Goal: Communication & Community: Answer question/provide support

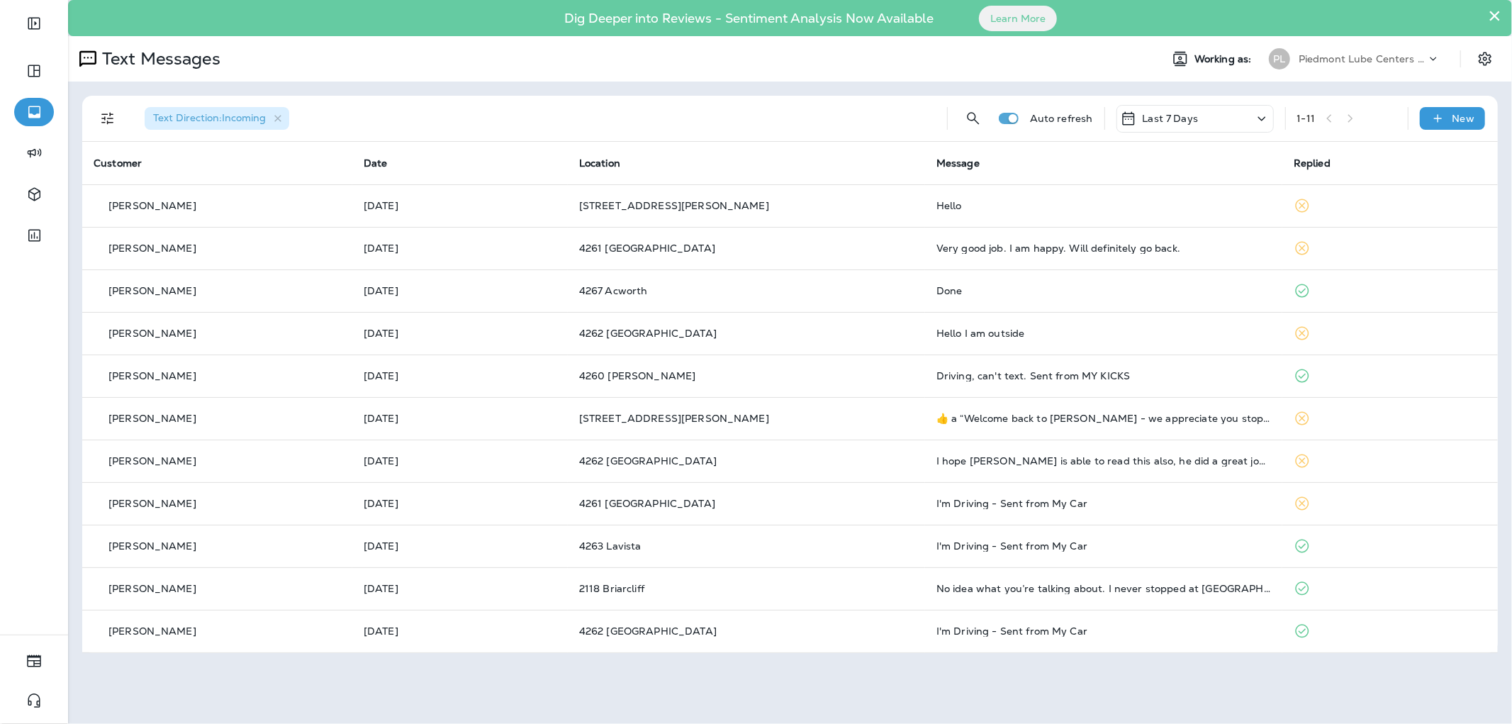
click at [606, 89] on div "Text Direction : Incoming Auto refresh Last 7 Days 1 - 11 New Customer Date Loc…" at bounding box center [790, 375] width 1444 height 586
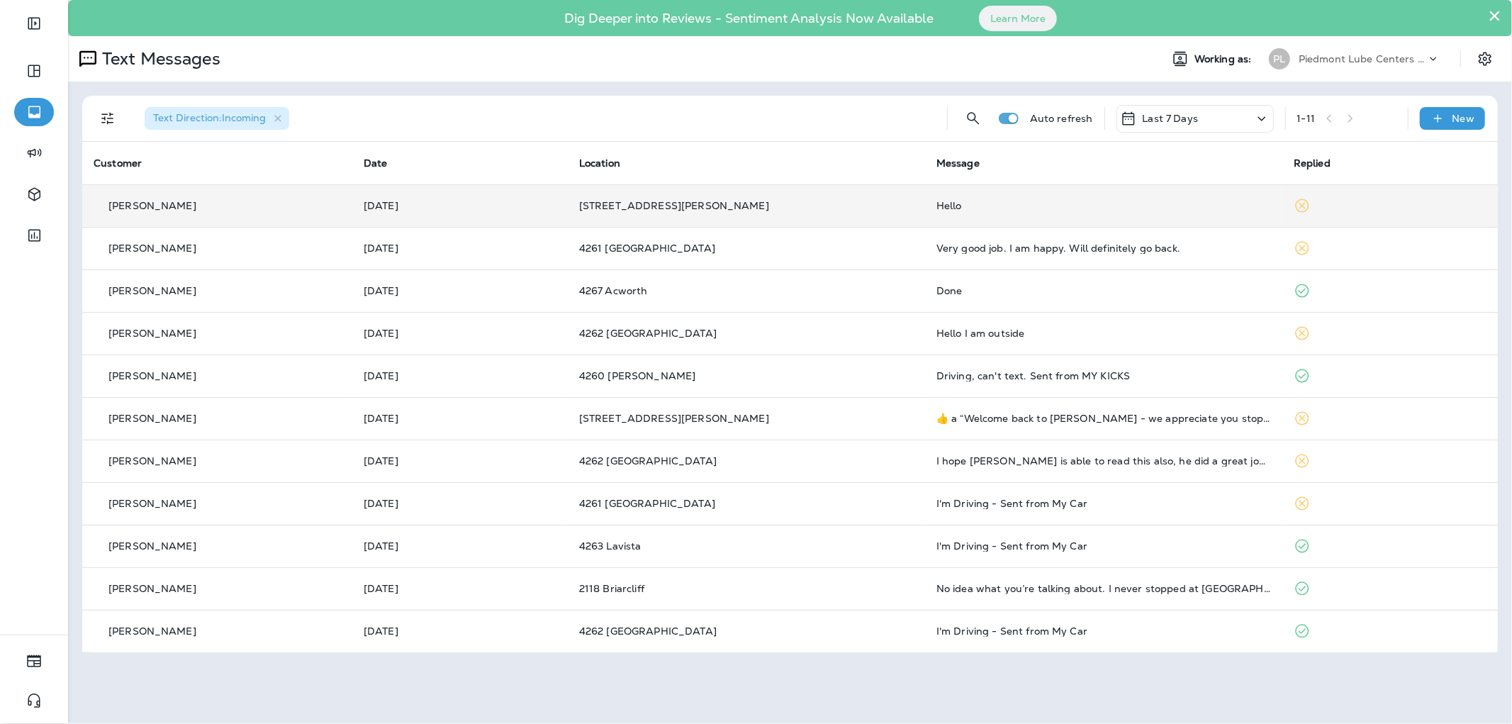
click at [568, 217] on td "[DATE]" at bounding box center [459, 205] width 215 height 43
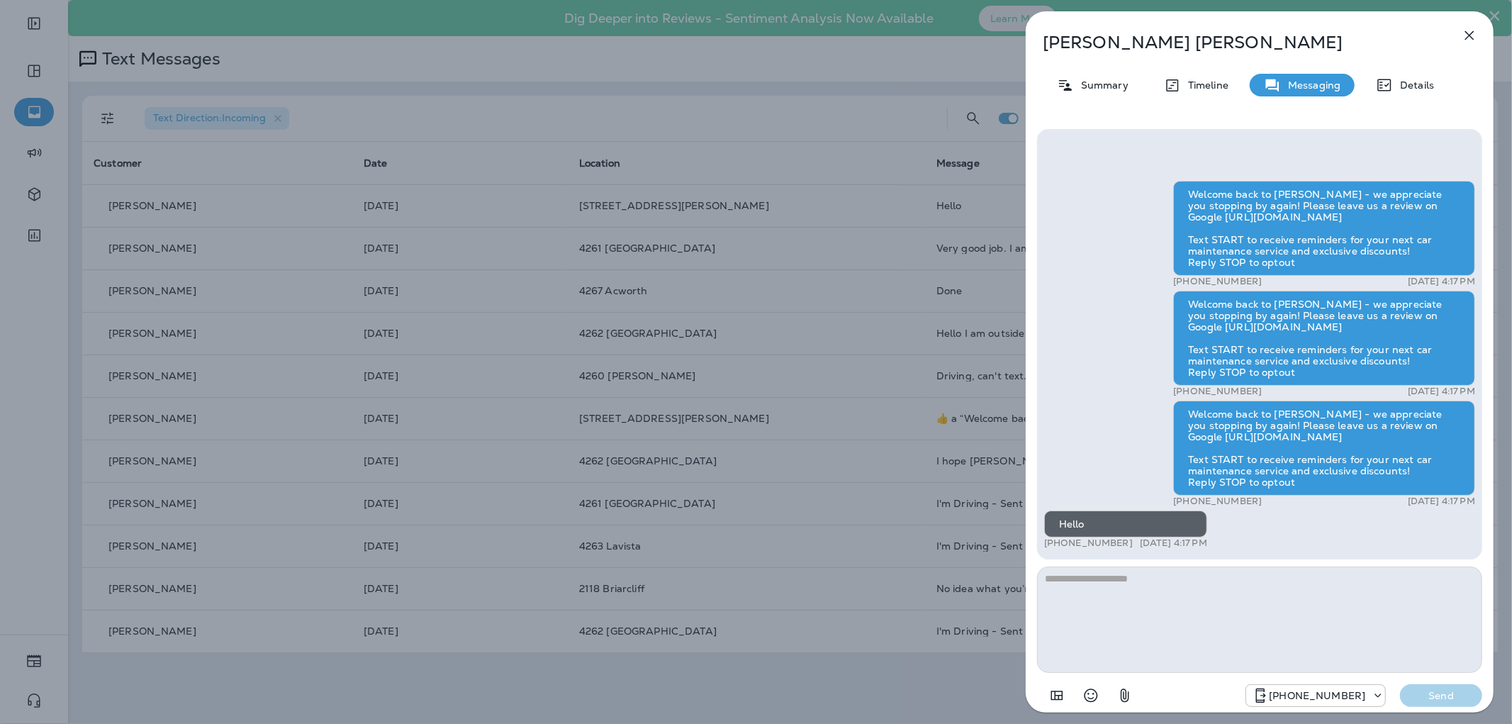
click at [1413, 342] on div "Welcome back to [PERSON_NAME] - we appreciate you stopping by again! Please lea…" at bounding box center [1324, 338] width 302 height 95
click at [644, 181] on div "[PERSON_NAME] Summary Timeline Messaging Details Welcome back to [PERSON_NAME] …" at bounding box center [756, 362] width 1512 height 724
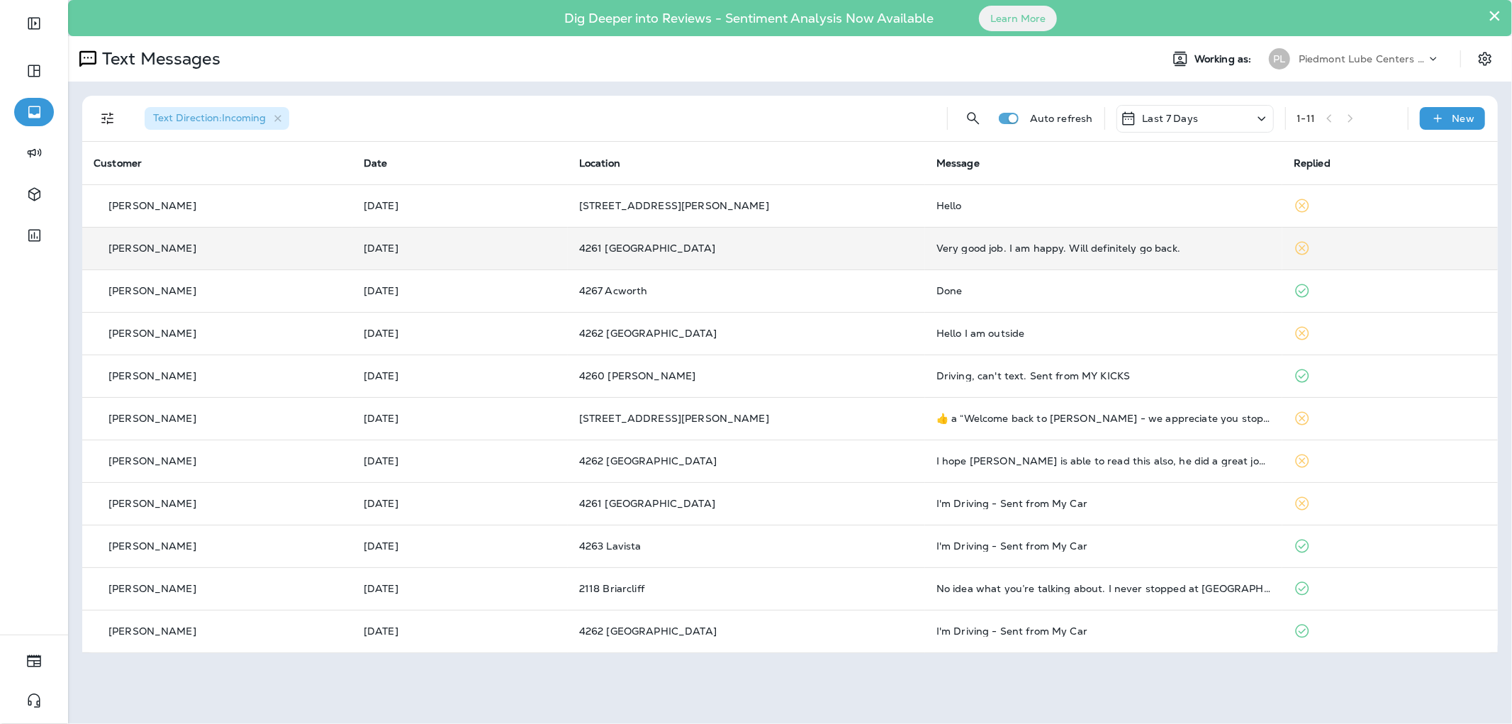
click at [1037, 253] on div "Very good job. I am happy. Will definitely go back." at bounding box center [1103, 247] width 335 height 11
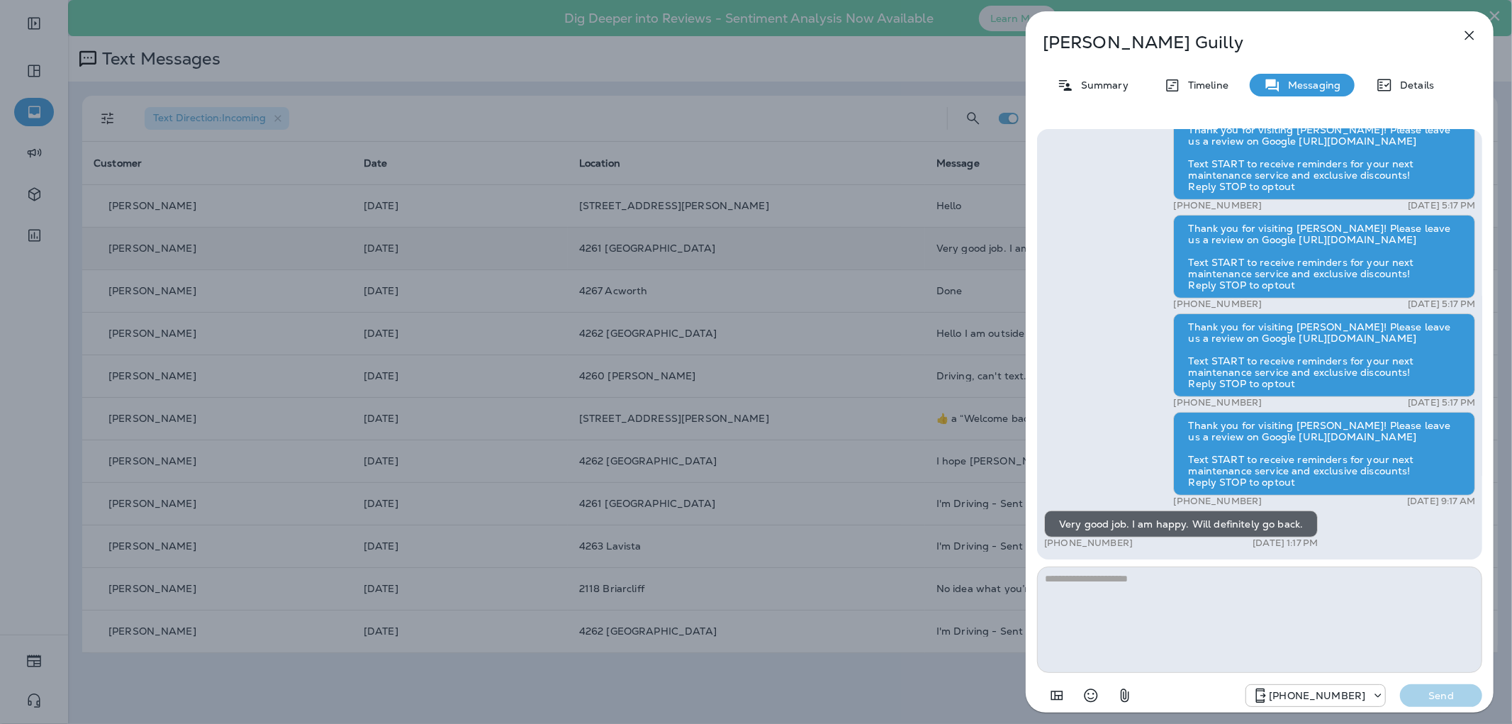
scroll to position [1, 0]
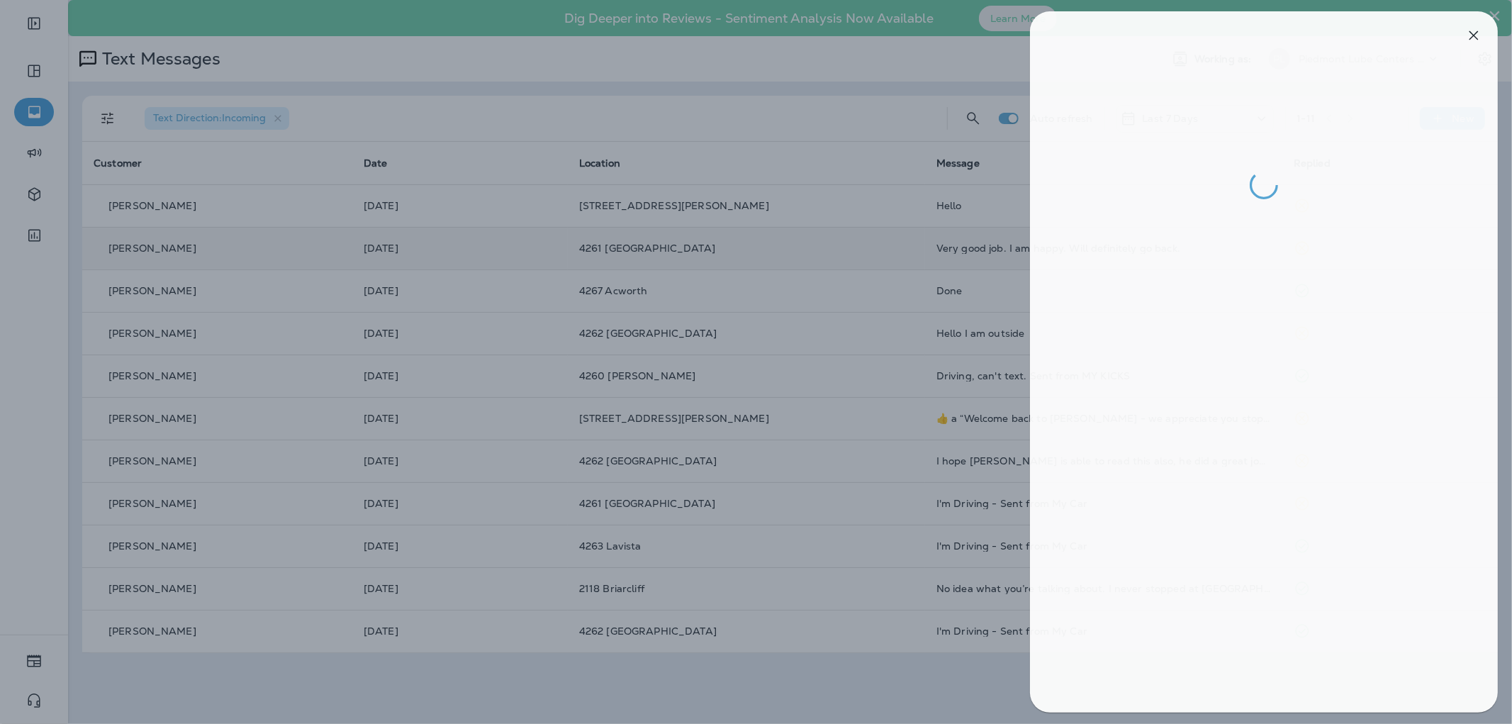
click at [922, 321] on div at bounding box center [760, 362] width 1512 height 724
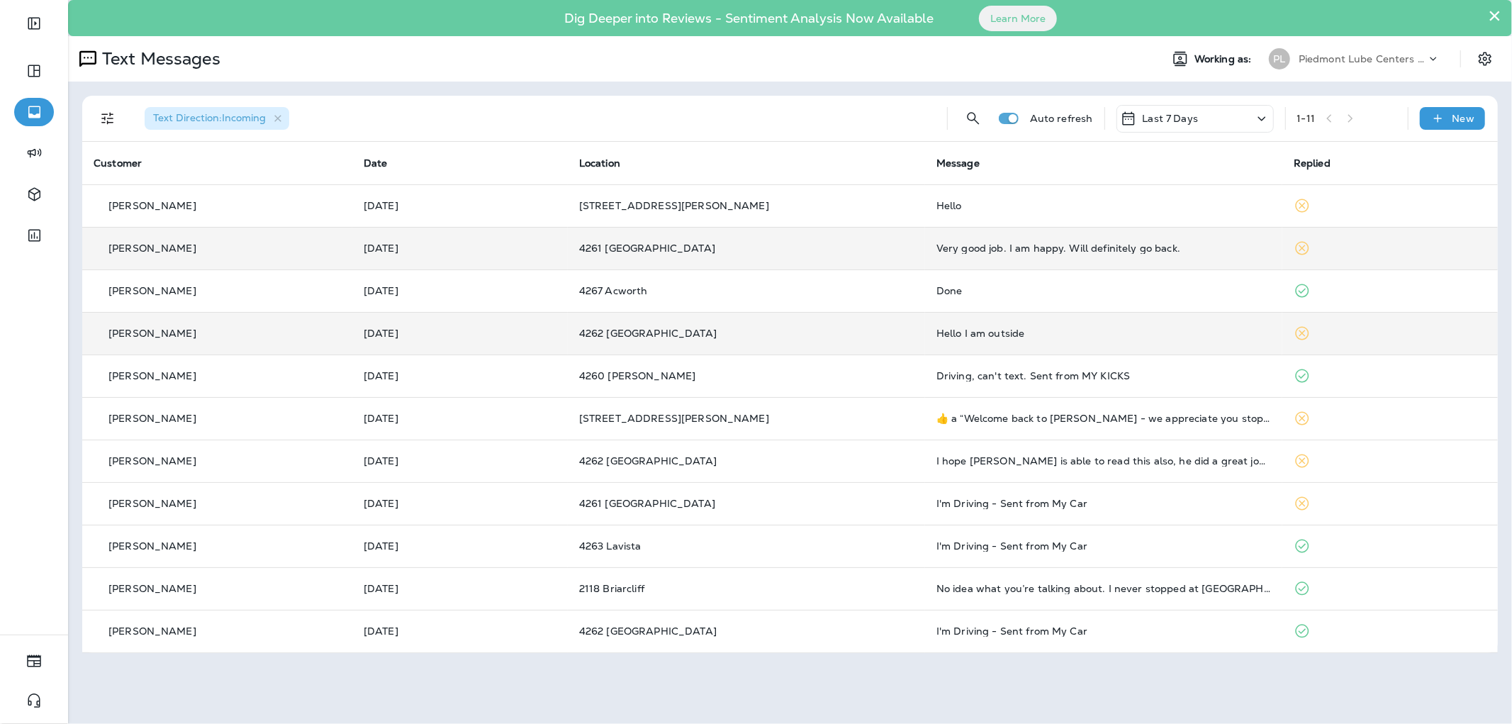
click at [968, 323] on td "Hello I am outside" at bounding box center [1103, 333] width 357 height 43
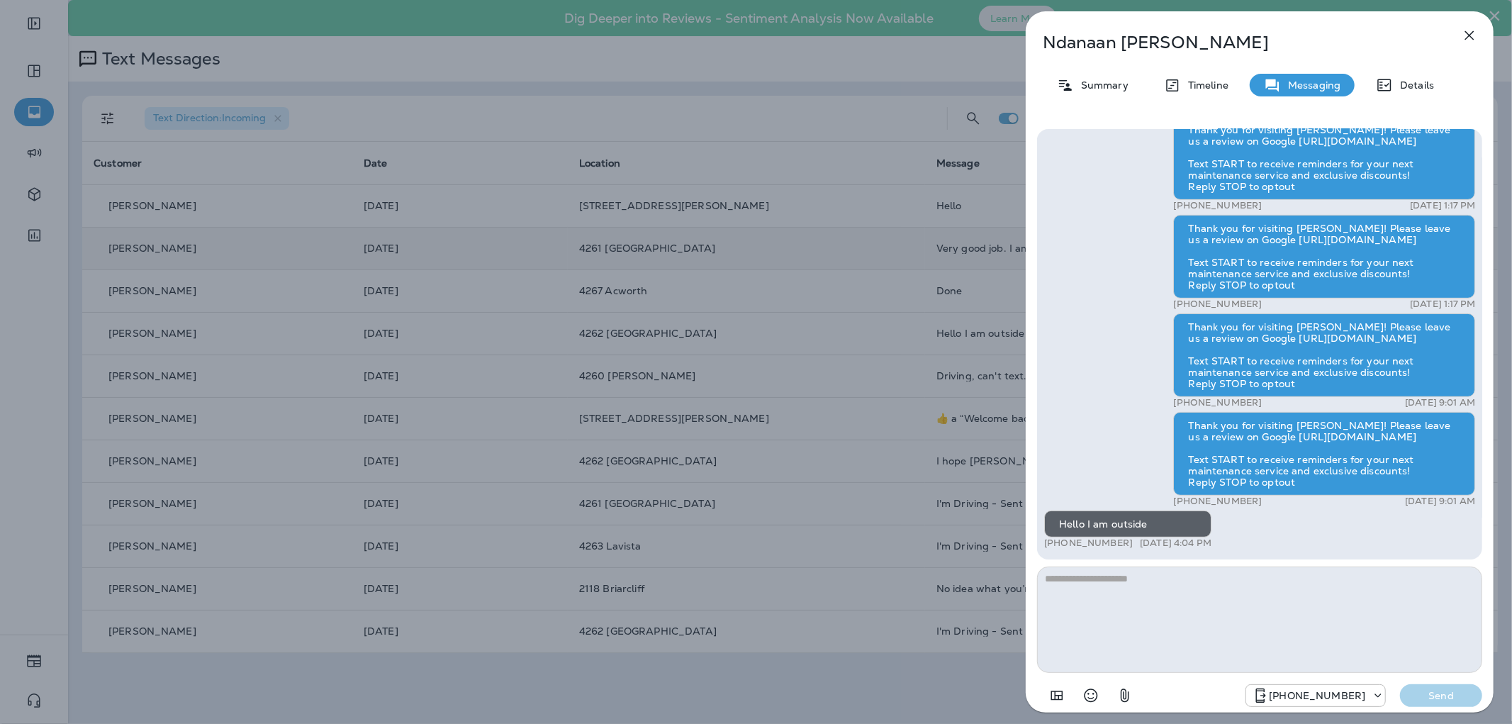
click at [770, 288] on div "Ndanaan [PERSON_NAME] Summary Timeline Messaging Details Thank you for visiting…" at bounding box center [756, 362] width 1512 height 724
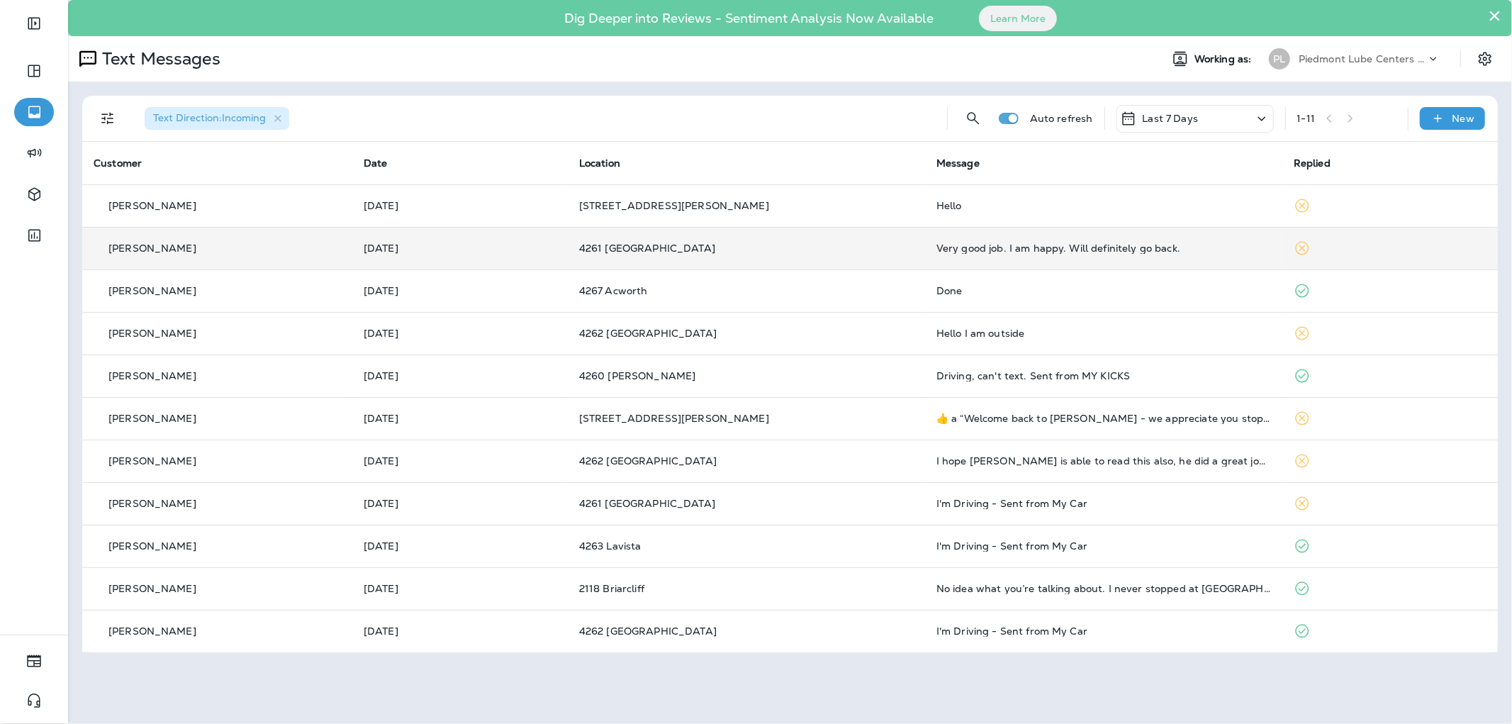
click at [413, 82] on div "Text Direction : Incoming Auto refresh Last 7 Days 1 - 11 New Customer Date Loc…" at bounding box center [790, 375] width 1444 height 586
